Goal: Task Accomplishment & Management: Manage account settings

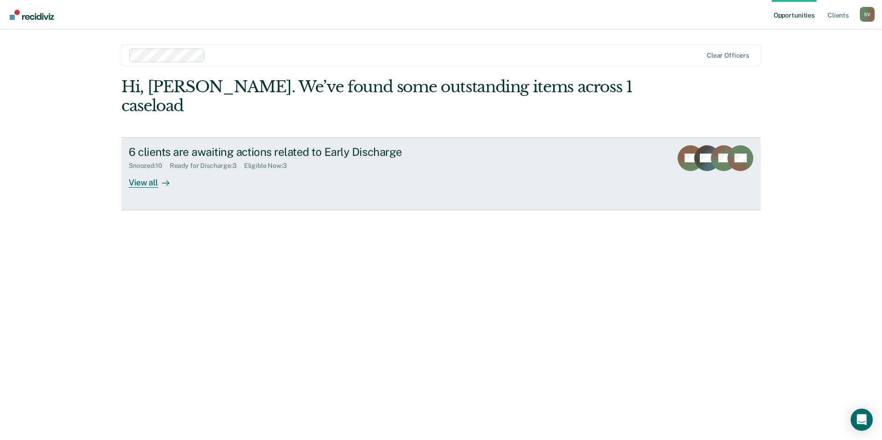
click at [146, 170] on div "View all" at bounding box center [155, 179] width 52 height 18
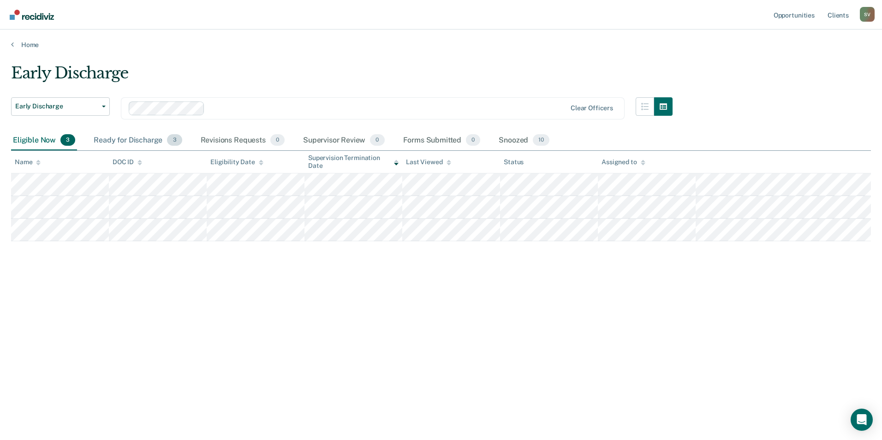
click at [141, 141] on div "Ready for Discharge 3" at bounding box center [138, 141] width 92 height 20
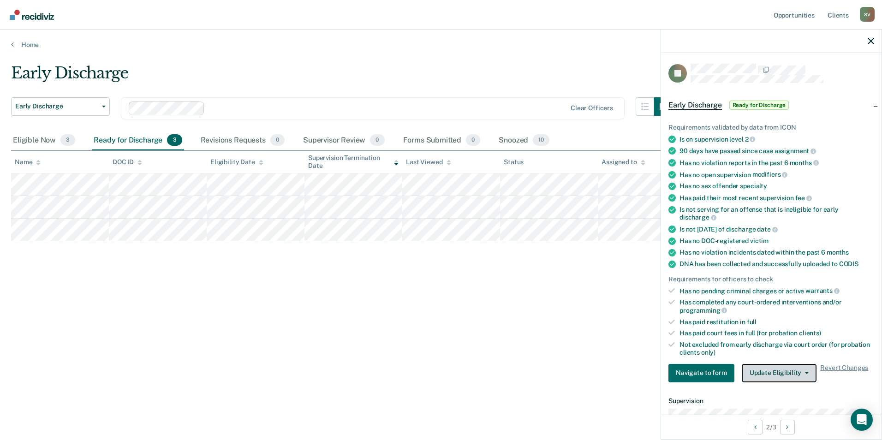
click at [801, 372] on span "button" at bounding box center [804, 373] width 7 height 2
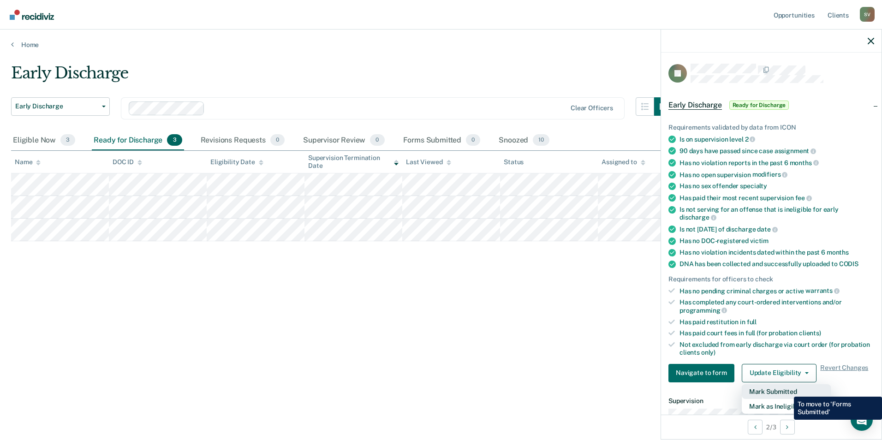
click at [787, 390] on button "Mark Submitted" at bounding box center [786, 391] width 89 height 15
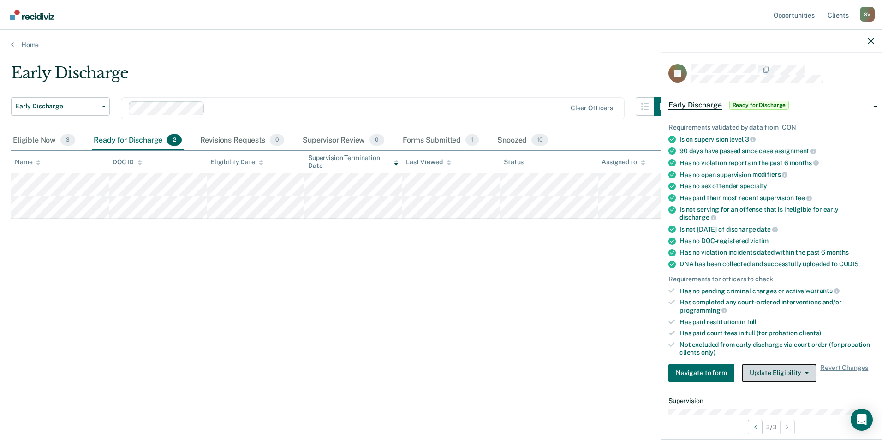
click at [806, 370] on button "Update Eligibility" at bounding box center [779, 373] width 75 height 18
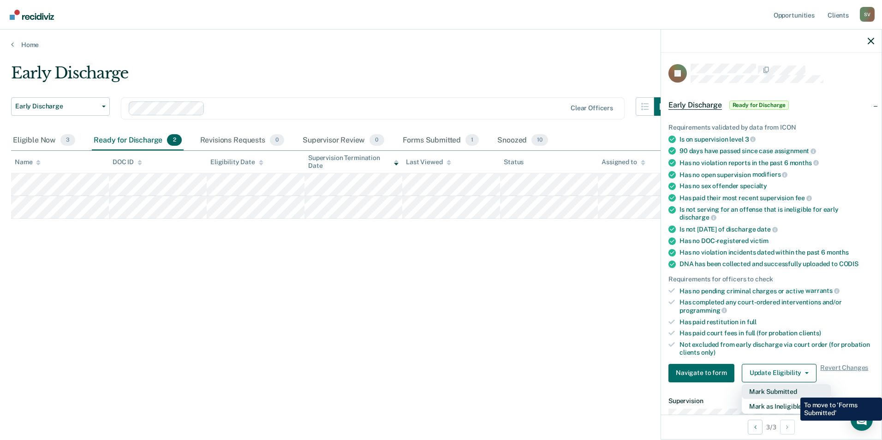
click at [794, 391] on button "Mark Submitted" at bounding box center [786, 391] width 89 height 15
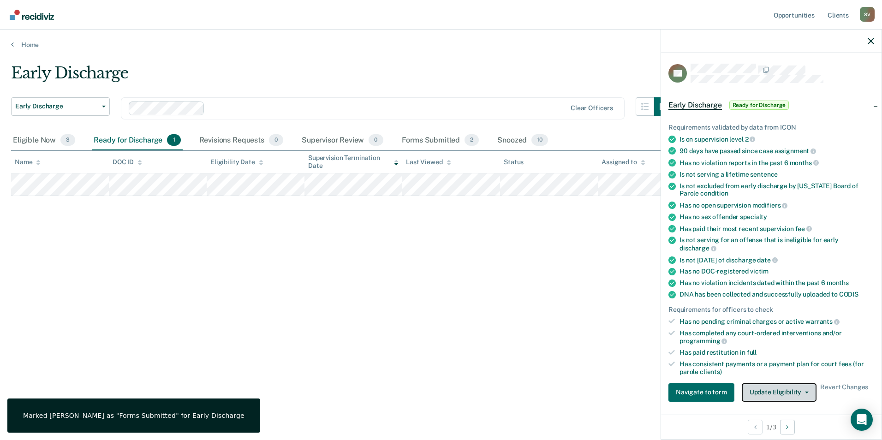
click at [805, 394] on button "Update Eligibility" at bounding box center [779, 392] width 75 height 18
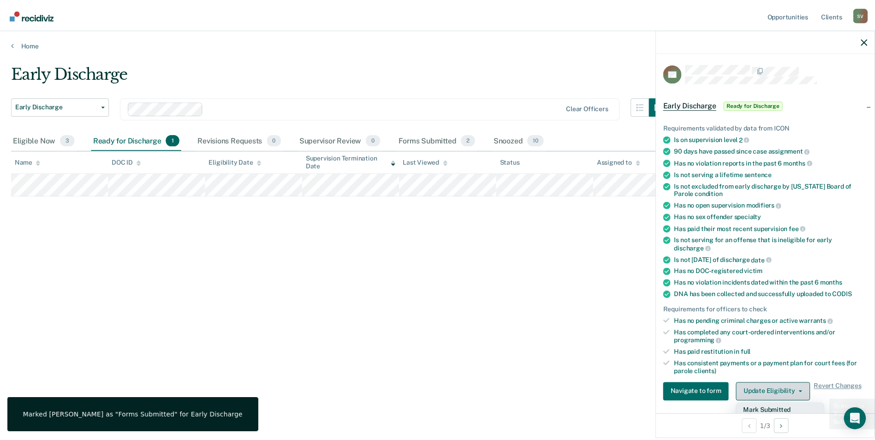
scroll to position [2, 0]
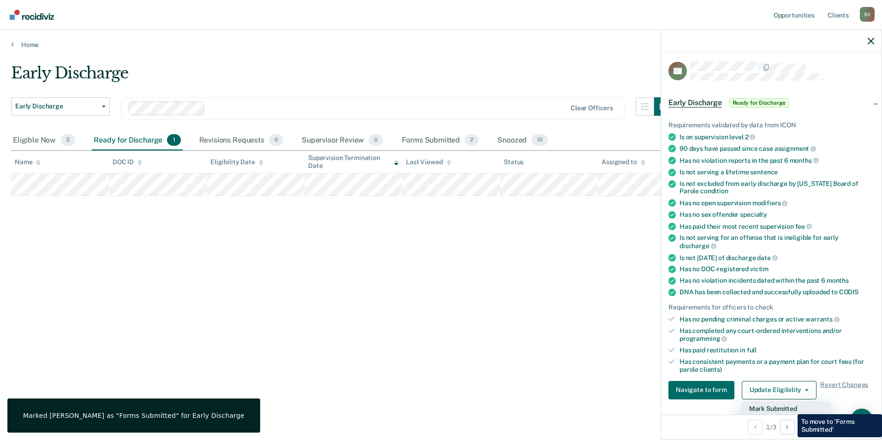
click at [791, 407] on button "Mark Submitted" at bounding box center [786, 408] width 89 height 15
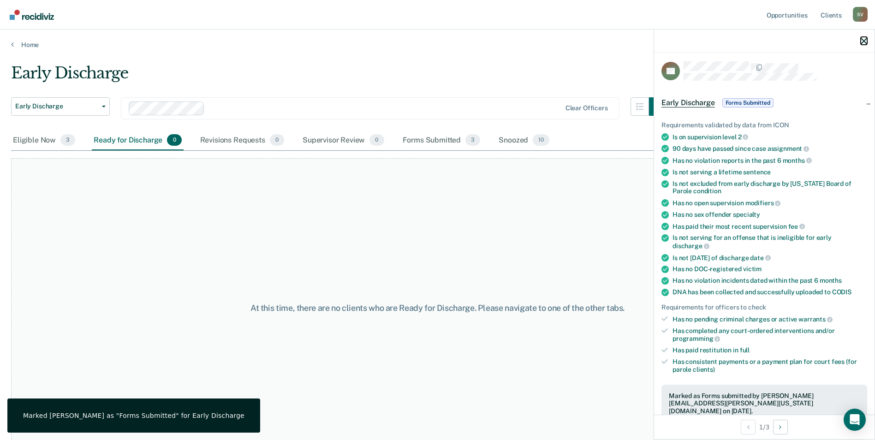
click at [865, 39] on icon "button" at bounding box center [864, 41] width 6 height 6
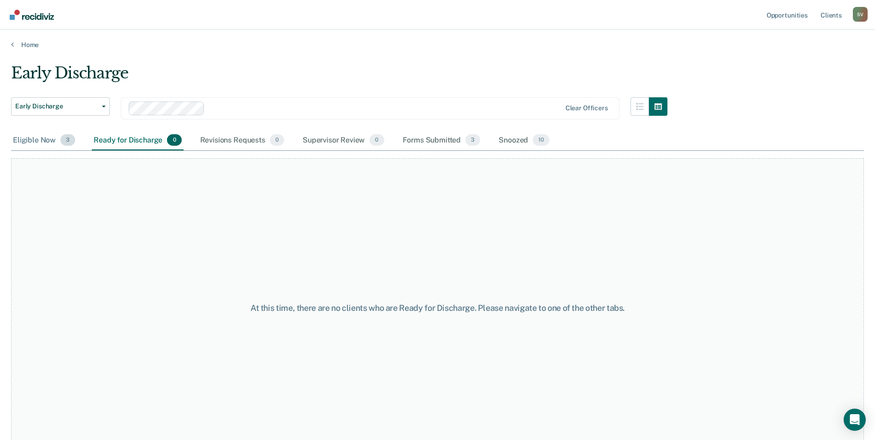
click at [34, 141] on div "Eligible Now 3" at bounding box center [44, 141] width 66 height 20
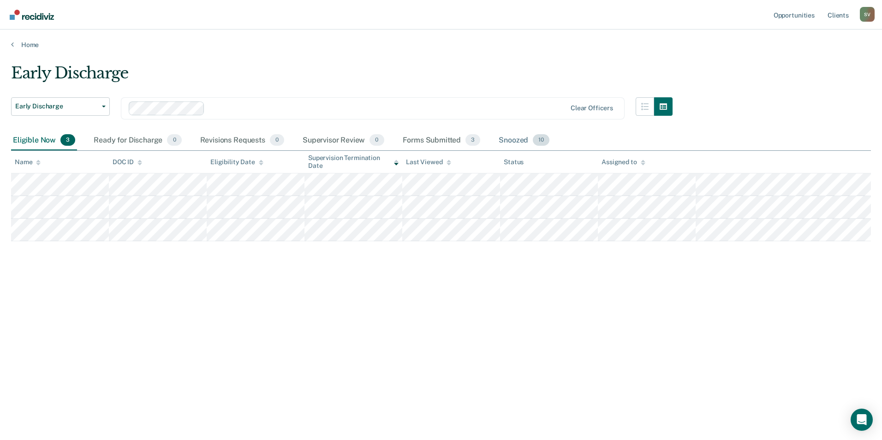
click at [519, 142] on div "Snoozed 10" at bounding box center [524, 141] width 54 height 20
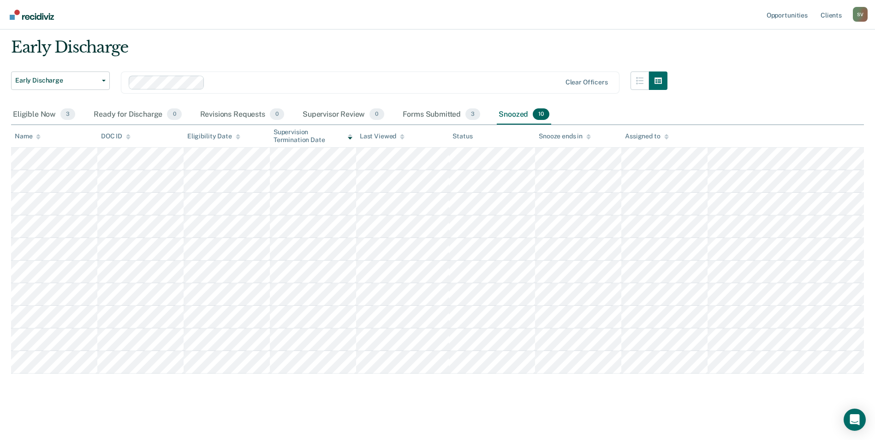
scroll to position [0, 0]
